Goal: Task Accomplishment & Management: Manage account settings

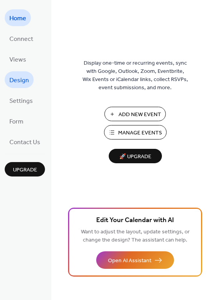
click at [23, 80] on span "Design" at bounding box center [19, 81] width 20 height 12
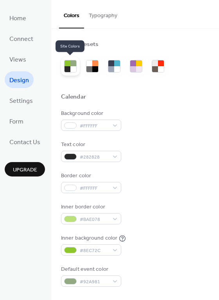
click at [71, 67] on div at bounding box center [73, 69] width 6 height 6
click at [90, 64] on div at bounding box center [89, 63] width 6 height 6
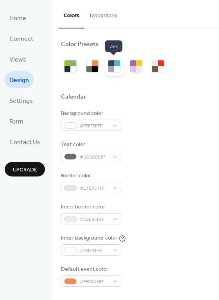
click at [114, 64] on div at bounding box center [117, 63] width 6 height 6
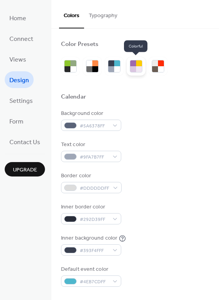
click at [132, 64] on div at bounding box center [133, 63] width 6 height 6
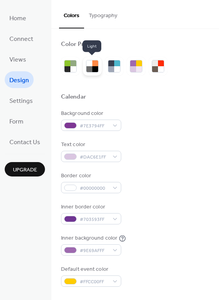
click at [91, 67] on div at bounding box center [89, 69] width 6 height 6
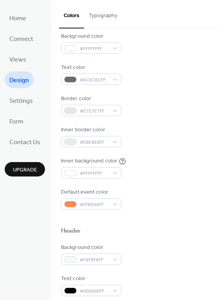
scroll to position [78, 0]
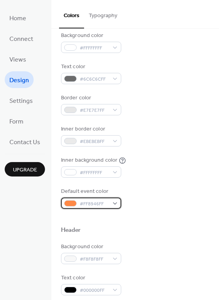
click at [114, 204] on div "#FF8946FF" at bounding box center [91, 203] width 60 height 11
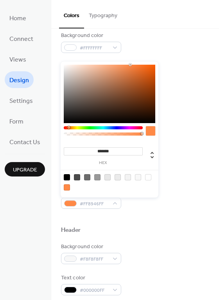
click at [88, 128] on div at bounding box center [103, 127] width 79 height 3
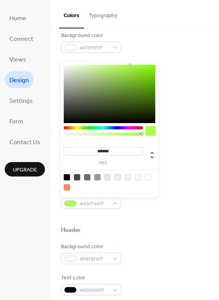
type input "*******"
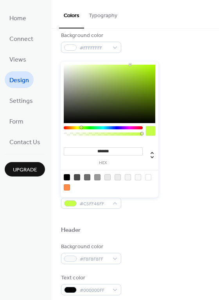
drag, startPoint x: 88, startPoint y: 128, endPoint x: 81, endPoint y: 127, distance: 7.5
click at [81, 127] on div at bounding box center [81, 127] width 2 height 2
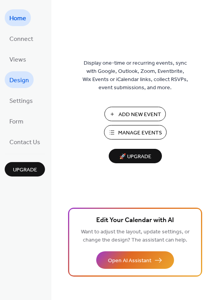
click at [19, 83] on span "Design" at bounding box center [19, 81] width 20 height 12
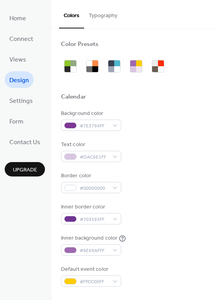
click at [100, 14] on button "Typography" at bounding box center [103, 14] width 38 height 28
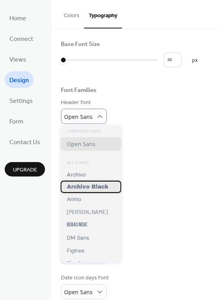
click at [81, 186] on span "Archivo Black" at bounding box center [87, 187] width 41 height 6
